Goal: Task Accomplishment & Management: Manage account settings

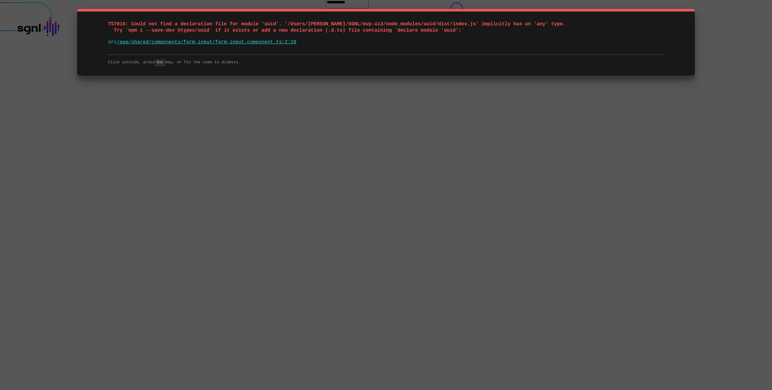
click at [306, 28] on span "TS7016: Could not find a declaration file for module 'uuid'. '/Users/[PERSON_NA…" at bounding box center [336, 27] width 457 height 12
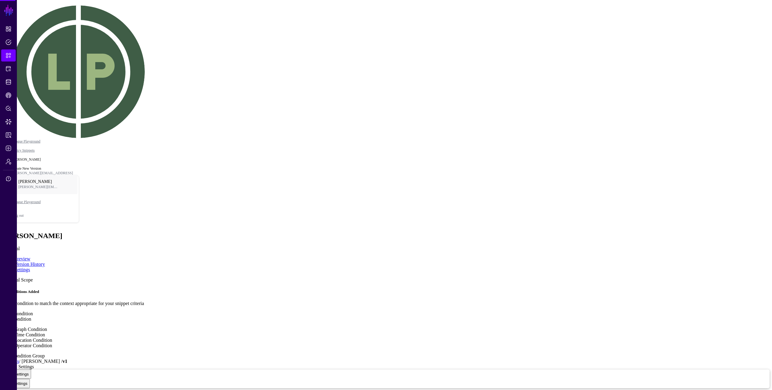
type textarea "****"
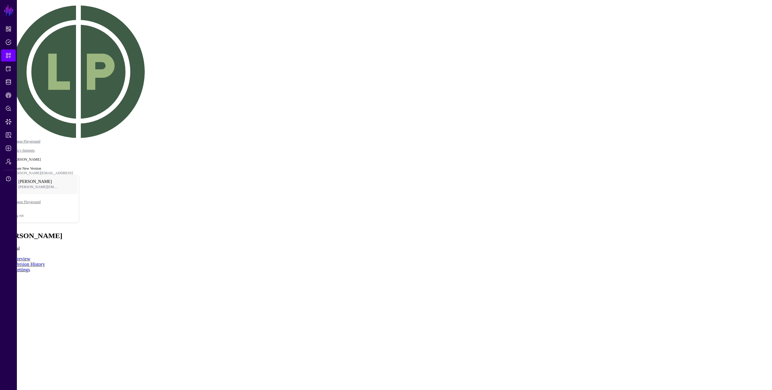
drag, startPoint x: 377, startPoint y: 205, endPoint x: 293, endPoint y: 106, distance: 130.3
drag, startPoint x: 367, startPoint y: 153, endPoint x: 370, endPoint y: 167, distance: 14.2
click div "id Equal To Engineering"
drag, startPoint x: 299, startPoint y: 156, endPoint x: 236, endPoint y: 132, distance: 67.0
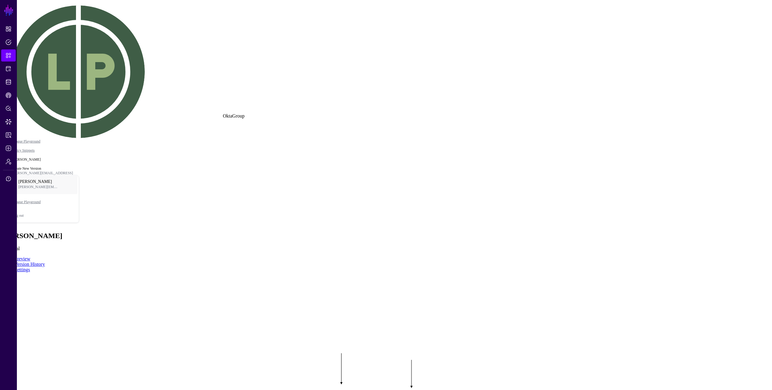
drag, startPoint x: 260, startPoint y: 198, endPoint x: 215, endPoint y: 190, distance: 45.2
click div "Equal To"
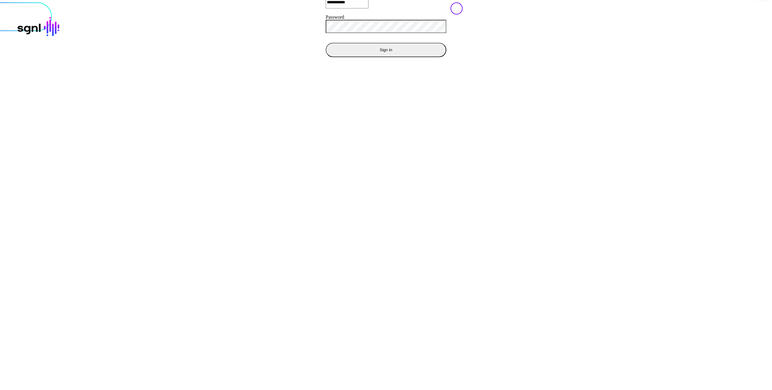
click at [326, 57] on button "Sign In" at bounding box center [386, 50] width 121 height 14
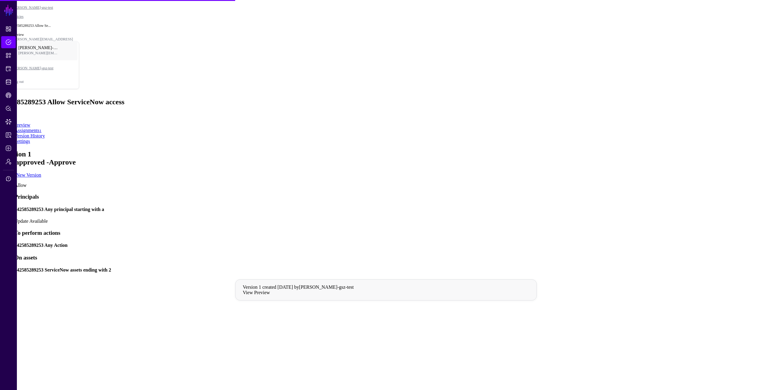
click at [355, 207] on h4 "142585289253 Any principal starting with a" at bounding box center [391, 209] width 755 height 5
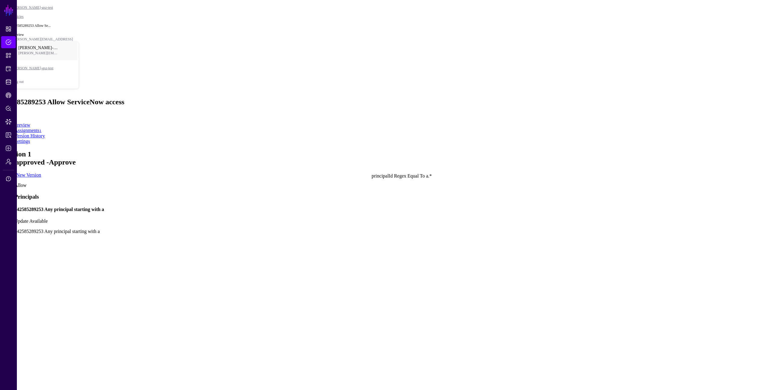
drag, startPoint x: 372, startPoint y: 210, endPoint x: 406, endPoint y: 199, distance: 35.4
click at [97, 308] on div "a.*" at bounding box center [97, 310] width 0 height 5
drag, startPoint x: 442, startPoint y: 226, endPoint x: 408, endPoint y: 232, distance: 34.3
click at [408, 232] on rect at bounding box center [26, 301] width 22792 height 19505
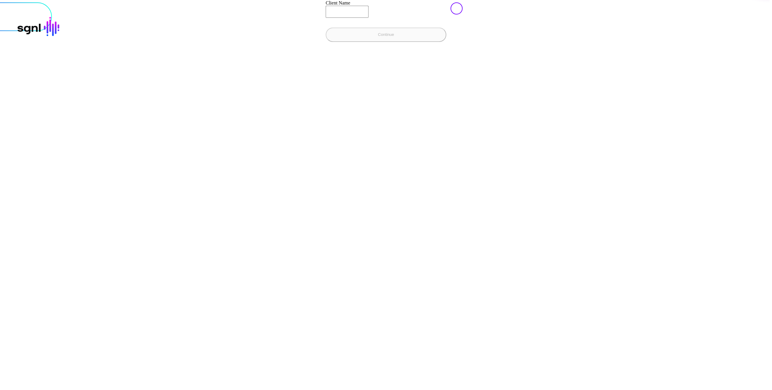
click at [326, 18] on input "Client Name" at bounding box center [347, 12] width 43 height 12
type input "**********"
click at [326, 27] on button "Continue" at bounding box center [386, 34] width 121 height 14
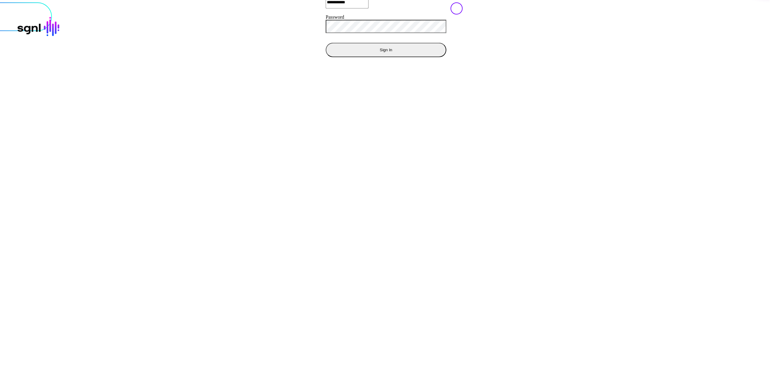
click at [326, 57] on button "Sign In" at bounding box center [386, 50] width 121 height 14
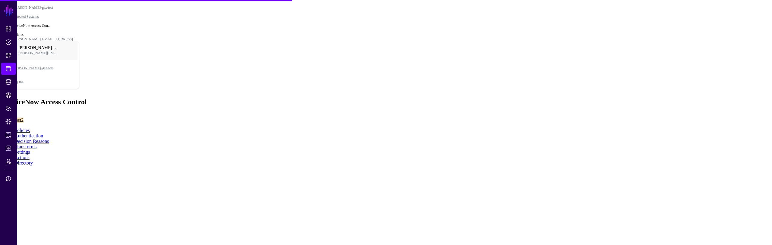
click at [30, 150] on link "Settings" at bounding box center [22, 152] width 16 height 5
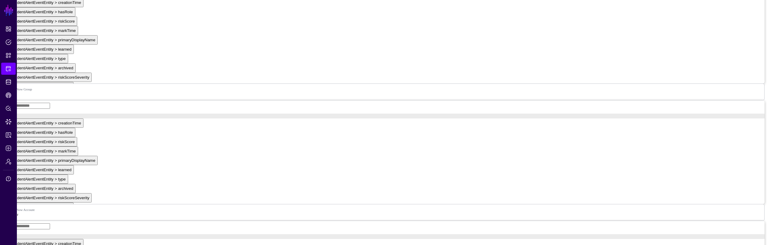
scroll to position [699, 0]
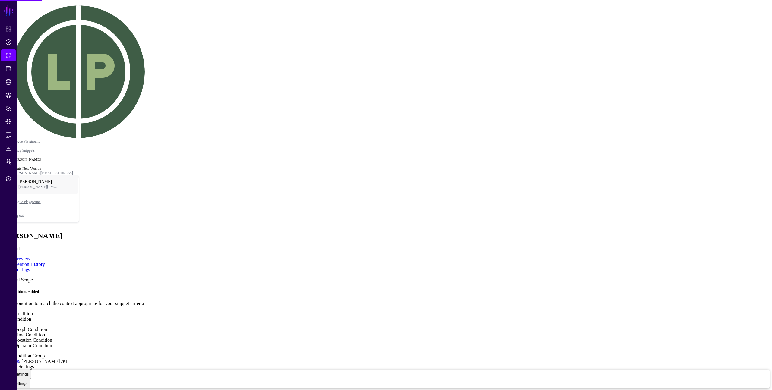
type textarea "****"
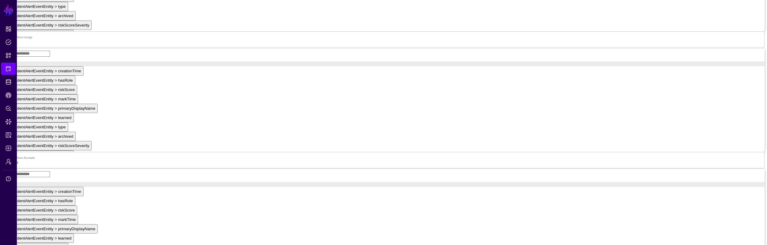
scroll to position [641, 0]
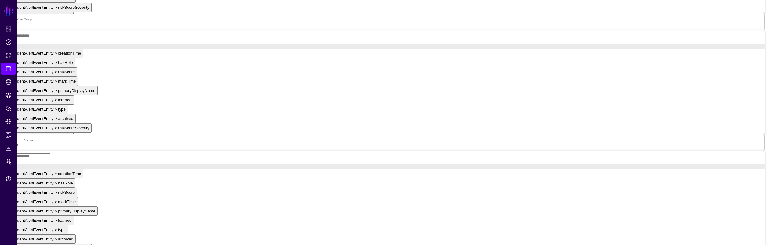
click at [551, 40] on app-integrations-details-form "**********" at bounding box center [383, 159] width 762 height 1256
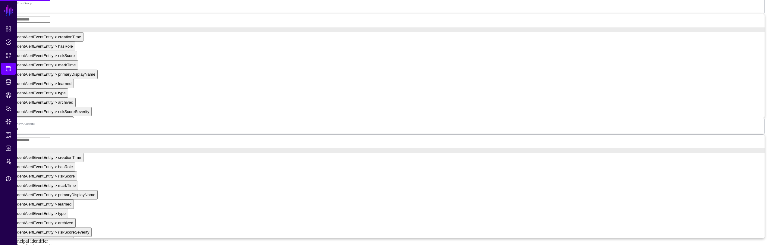
scroll to position [728, 0]
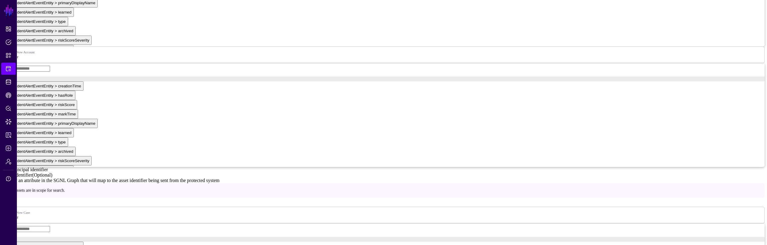
type input "***"
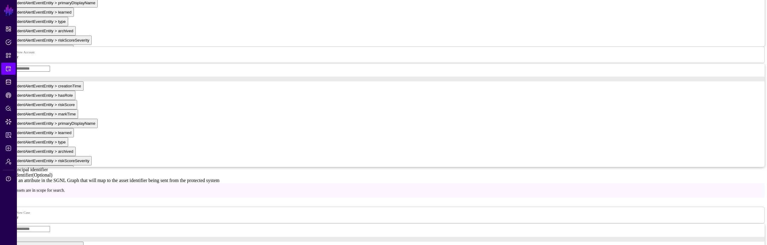
drag, startPoint x: 572, startPoint y: 146, endPoint x: 560, endPoint y: 146, distance: 11.5
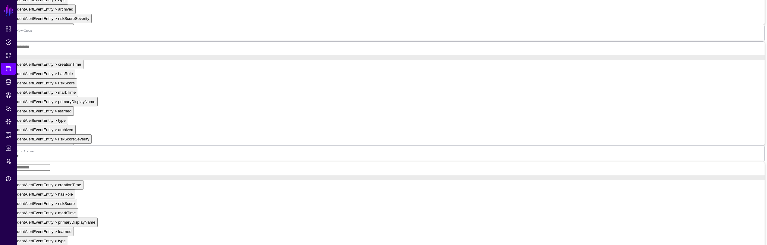
scroll to position [665, 0]
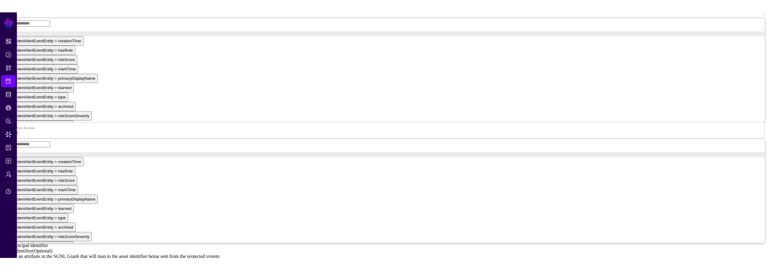
scroll to position [685, 0]
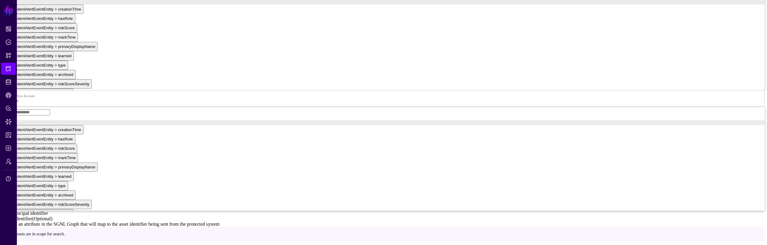
type input "*"
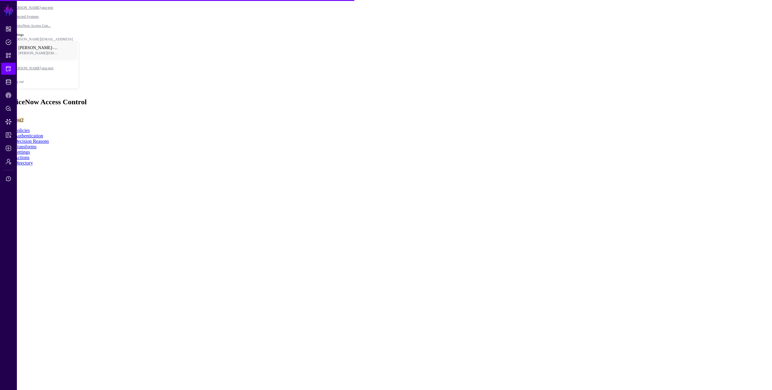
click at [685, 166] on main "SGNL Dashboard Policies Snippets Protected Systems Identity Data Fabric CAEP Hu…" at bounding box center [385, 83] width 767 height 163
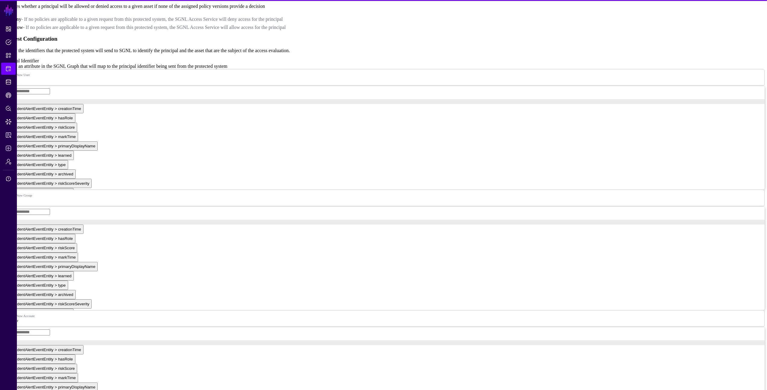
scroll to position [561, 0]
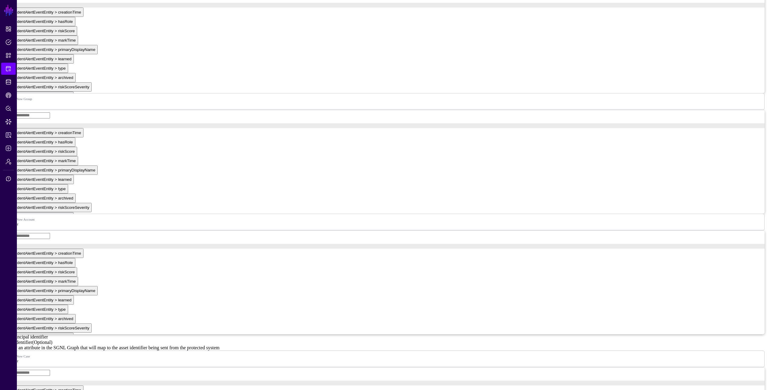
drag, startPoint x: 321, startPoint y: 225, endPoint x: 320, endPoint y: 229, distance: 4.9
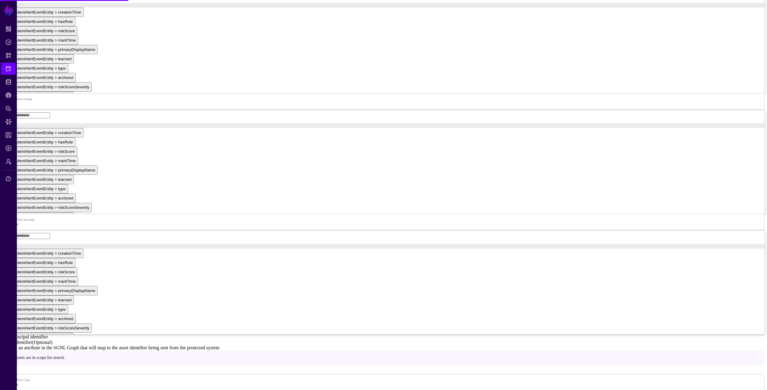
type input "*"
